Goal: Navigation & Orientation: Find specific page/section

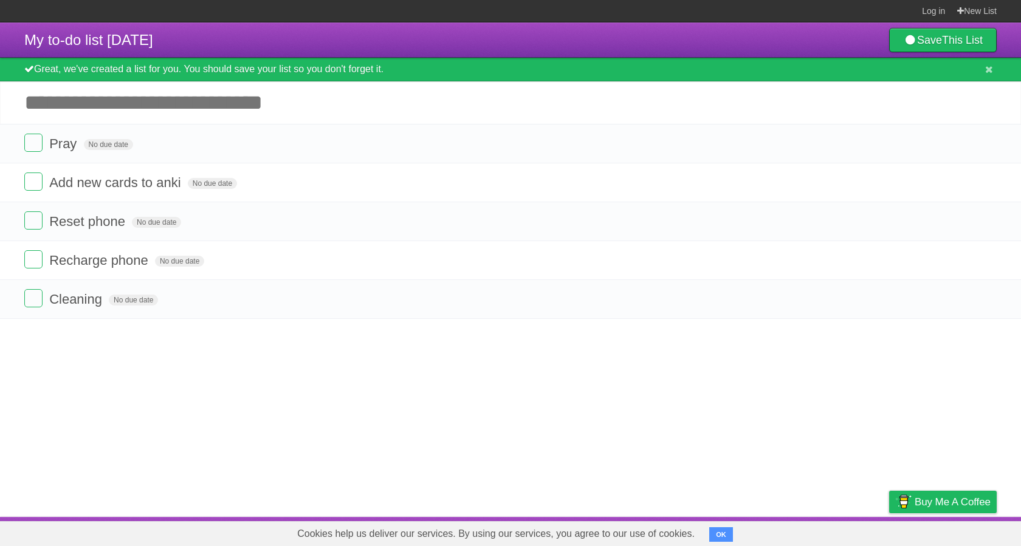
click at [194, 386] on article "My to-do list [DATE] Save This List Great, we've created a list for you. You sh…" at bounding box center [510, 269] width 1021 height 495
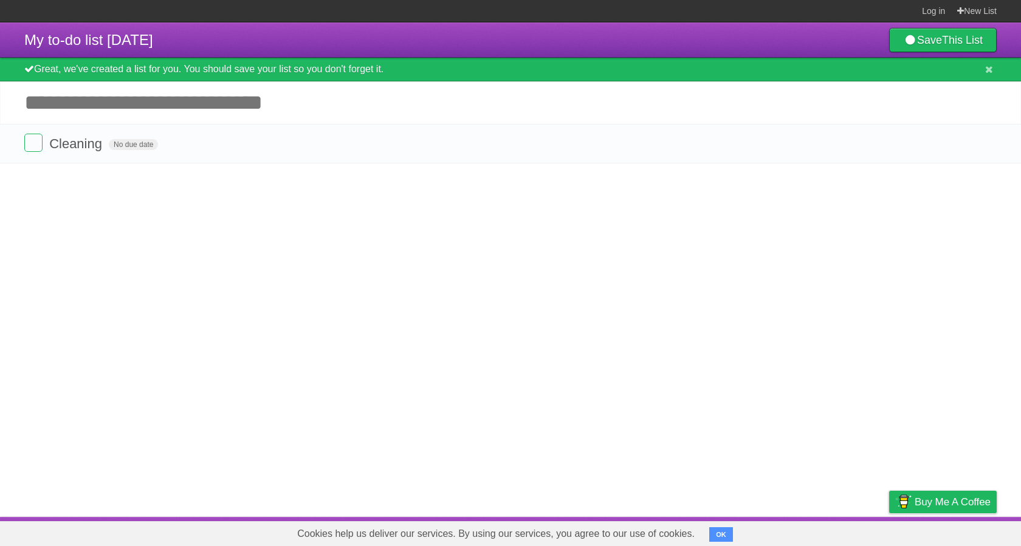
click at [293, 279] on article "My to-do list [DATE] Save This List Great, we've created a list for you. You sh…" at bounding box center [510, 269] width 1021 height 495
click at [564, 540] on button "OK" at bounding box center [721, 534] width 24 height 15
click at [564, 540] on link "About" at bounding box center [740, 531] width 26 height 23
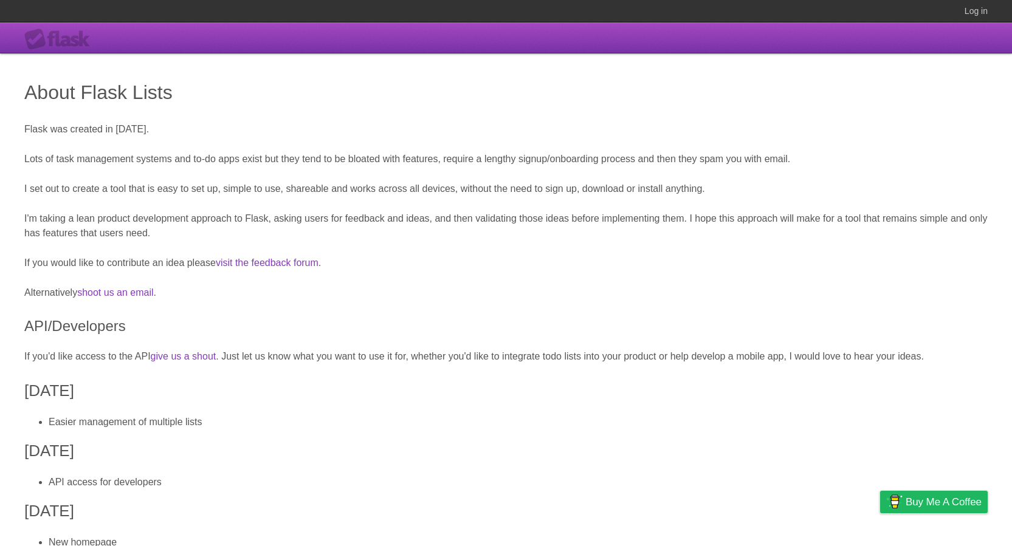
click at [564, 454] on h3 "October 2013" at bounding box center [505, 451] width 963 height 24
